Goal: Task Accomplishment & Management: Manage account settings

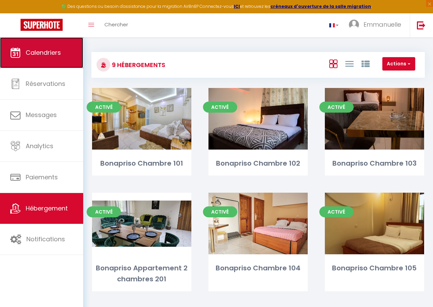
click at [46, 50] on span "Calendriers" at bounding box center [43, 52] width 35 height 9
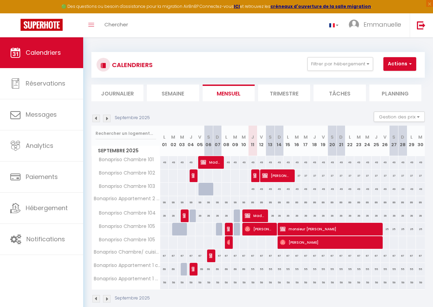
click at [251, 143] on th "J 11" at bounding box center [252, 141] width 9 height 30
click at [253, 144] on th "J 11" at bounding box center [252, 141] width 9 height 30
click at [253, 140] on th "J 11" at bounding box center [252, 141] width 9 height 30
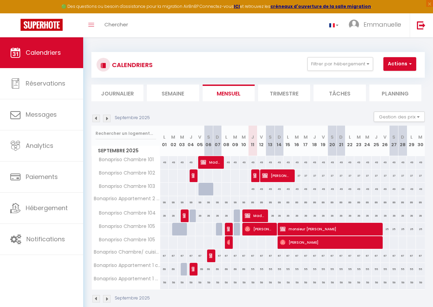
click at [253, 140] on th "J 11" at bounding box center [252, 141] width 9 height 30
click at [386, 116] on button "Gestion des prix" at bounding box center [399, 117] width 51 height 10
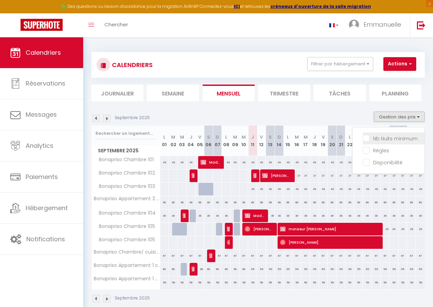
click at [371, 139] on input "Nb Nuits minimum" at bounding box center [394, 138] width 62 height 7
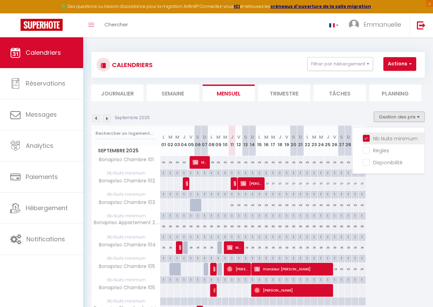
click at [371, 139] on input "Nb Nuits minimum" at bounding box center [394, 138] width 62 height 7
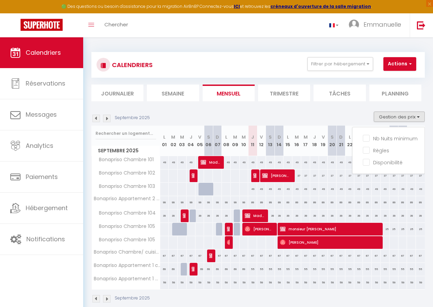
click at [251, 150] on th "J 11" at bounding box center [252, 141] width 9 height 30
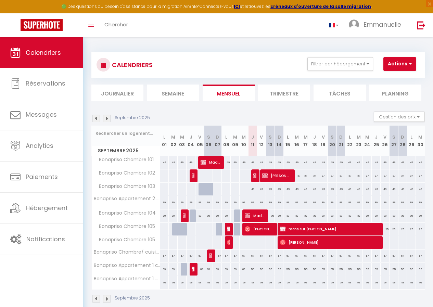
click at [251, 150] on th "J 11" at bounding box center [252, 141] width 9 height 30
click at [254, 145] on th "J 11" at bounding box center [252, 141] width 9 height 30
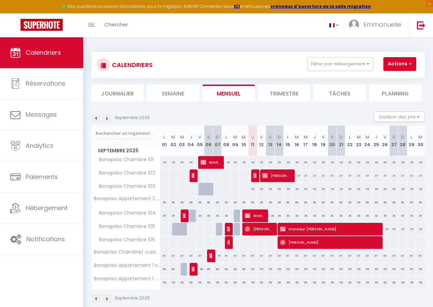
click at [401, 134] on abbr "D" at bounding box center [402, 137] width 3 height 7
click at [400, 141] on th "D 28" at bounding box center [402, 141] width 9 height 30
click at [402, 147] on th "D 28" at bounding box center [402, 141] width 9 height 30
click at [251, 148] on th "J 11" at bounding box center [252, 141] width 9 height 30
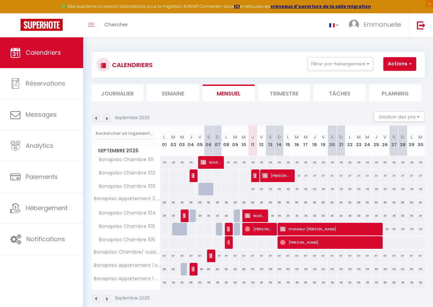
click at [251, 148] on th "J 11" at bounding box center [252, 141] width 9 height 30
click at [405, 114] on button "Gestion des prix" at bounding box center [399, 117] width 51 height 10
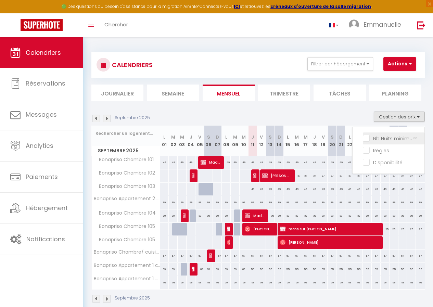
click at [373, 141] on input "Nb Nuits minimum" at bounding box center [394, 138] width 62 height 7
click at [372, 130] on th "J 25" at bounding box center [376, 141] width 9 height 30
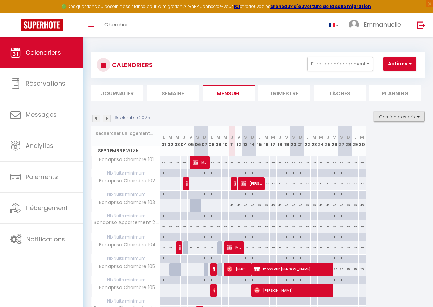
click at [392, 119] on button "Gestion des prix" at bounding box center [399, 117] width 51 height 10
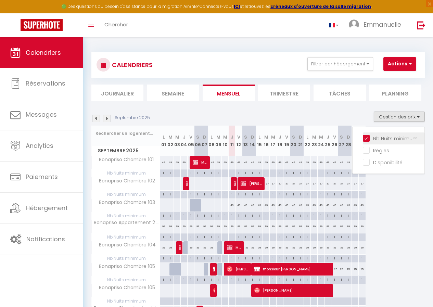
click at [390, 136] on input "Nb Nuits minimum" at bounding box center [394, 138] width 62 height 7
checkbox input "false"
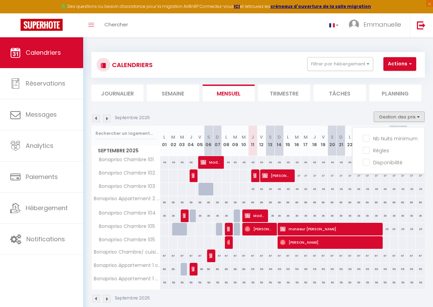
click at [307, 113] on div "Septembre 2025 Gestion des prix Nb Nuits minimum Règles Disponibilité" at bounding box center [257, 119] width 333 height 14
